Goal: Information Seeking & Learning: Learn about a topic

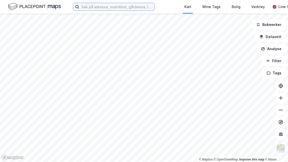
click at [109, 6] on input at bounding box center [116, 7] width 75 height 8
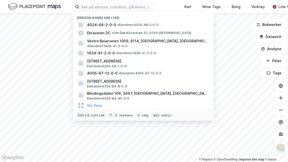
click at [107, 25] on span "4024-68-2-0-0" at bounding box center [101, 25] width 29 height 6
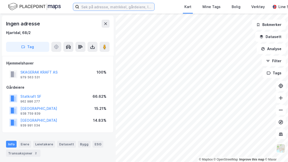
click at [108, 6] on input at bounding box center [116, 7] width 75 height 8
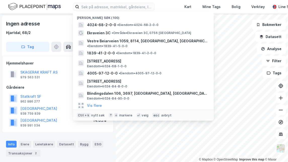
click at [100, 24] on span "4024-68-2-0-0" at bounding box center [101, 25] width 29 height 6
